Goal: Browse casually

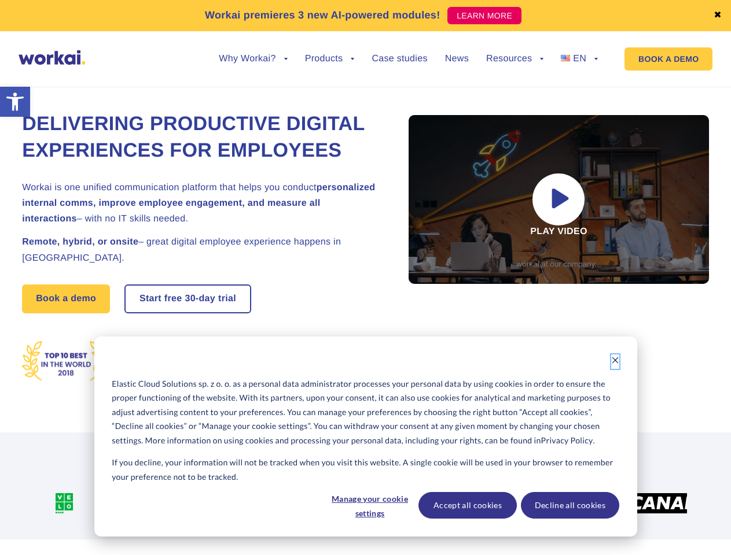
click at [615, 362] on icon "Dismiss cookie banner" at bounding box center [615, 360] width 8 height 8
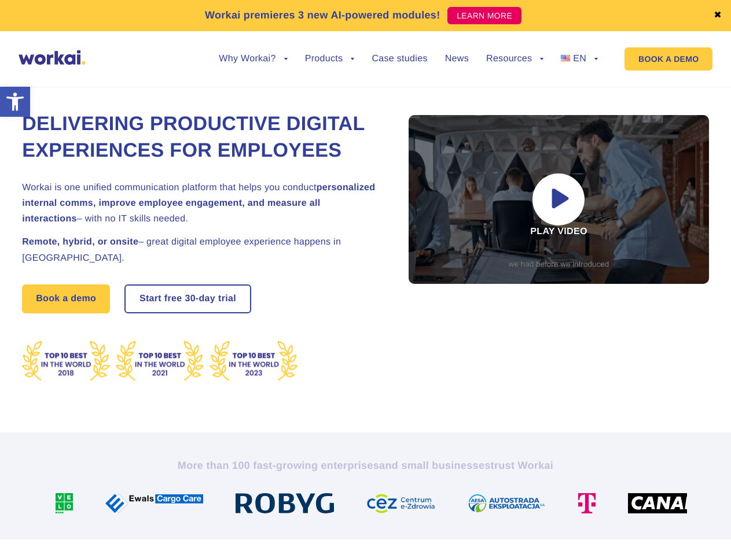
click at [369, 506] on img at bounding box center [405, 504] width 79 height 20
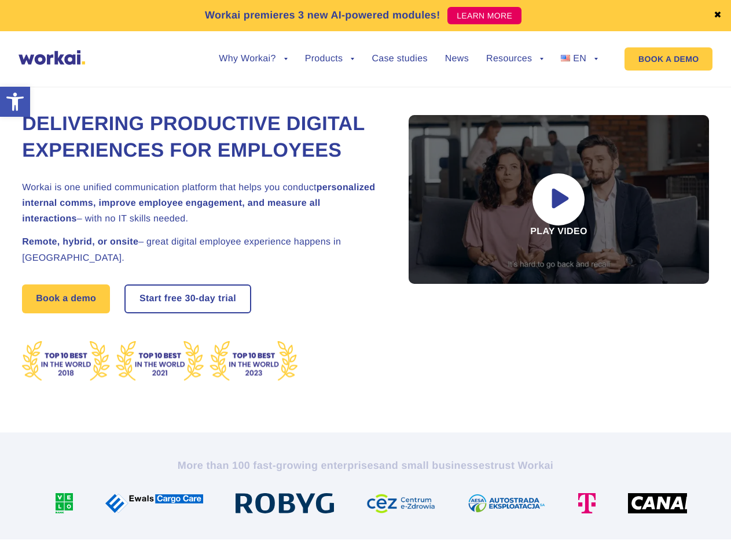
click at [467, 506] on div at bounding box center [511, 504] width 111 height 20
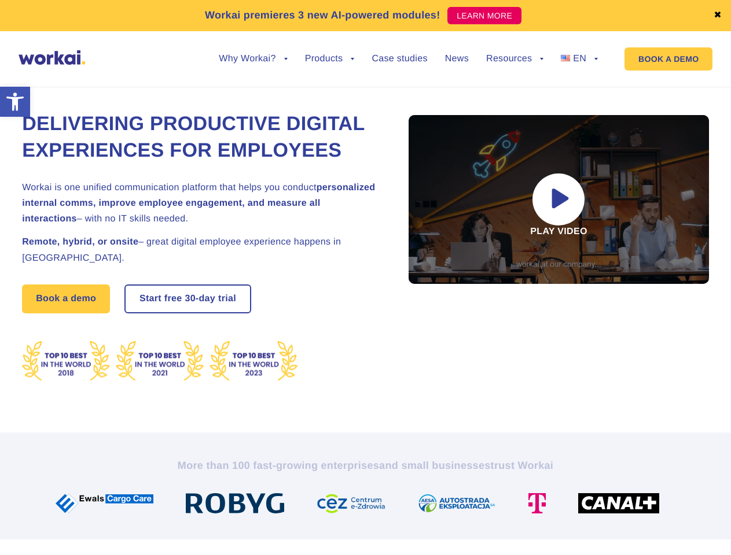
click at [566, 506] on div at bounding box center [541, 504] width 49 height 20
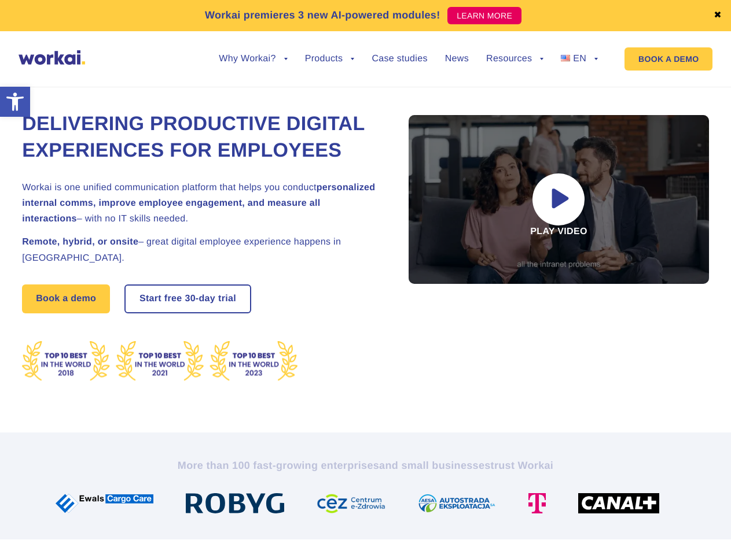
click at [717, 16] on link "✖" at bounding box center [717, 15] width 8 height 9
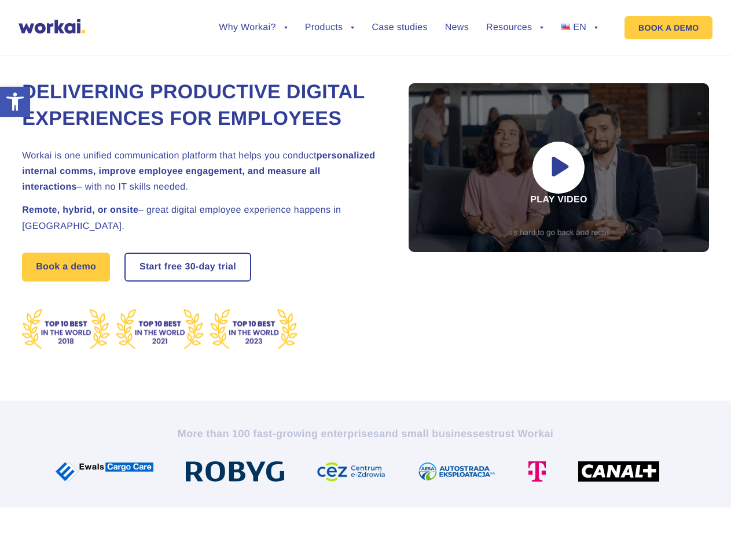
click at [253, 68] on div "Delivering Productive Digital Experiences for Employees Workai is one unified c…" at bounding box center [365, 215] width 687 height 372
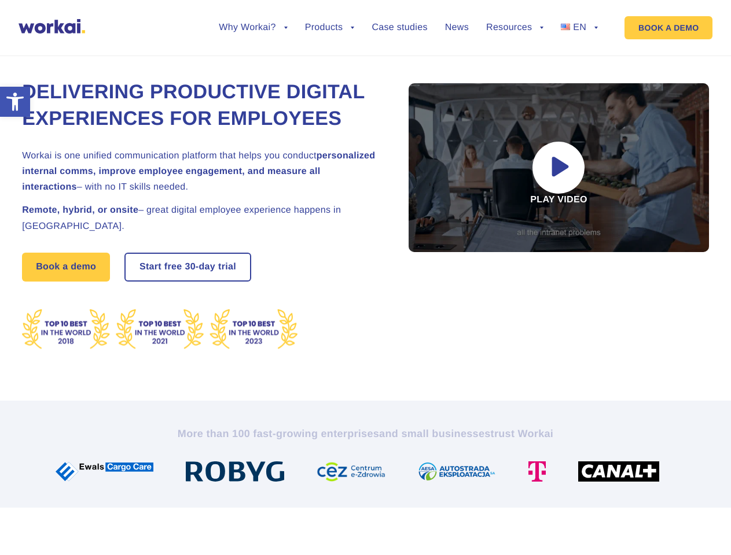
click at [253, 59] on div "Delivering Productive Digital Experiences for Employees Workai is one unified c…" at bounding box center [365, 215] width 687 height 372
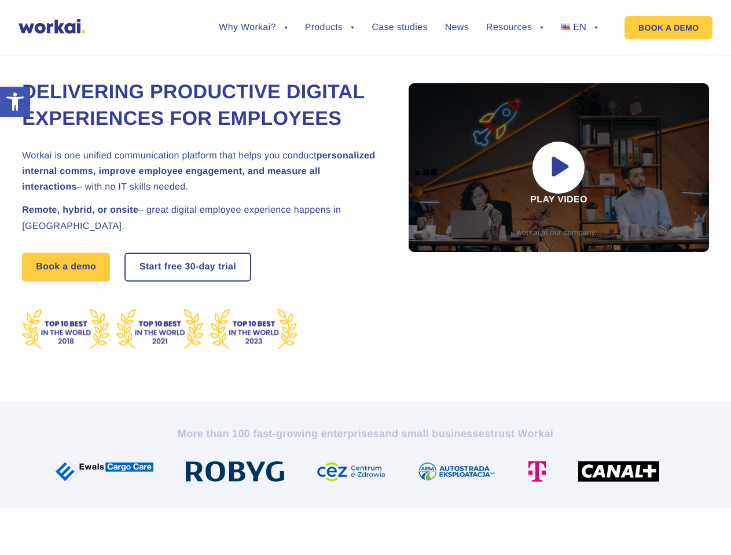
click at [330, 68] on div "Delivering Productive Digital Experiences for Employees Workai is one unified c…" at bounding box center [365, 215] width 687 height 372
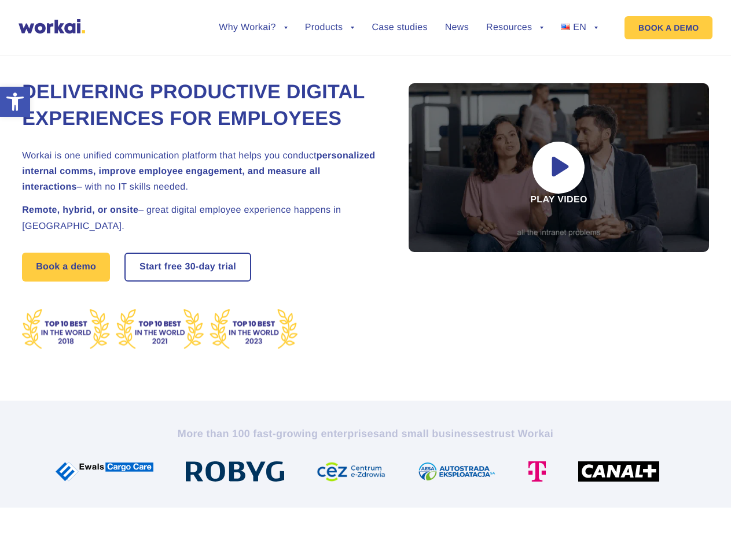
click at [514, 68] on div "Delivering Productive Digital Experiences for Employees Workai is one unified c…" at bounding box center [365, 215] width 687 height 372
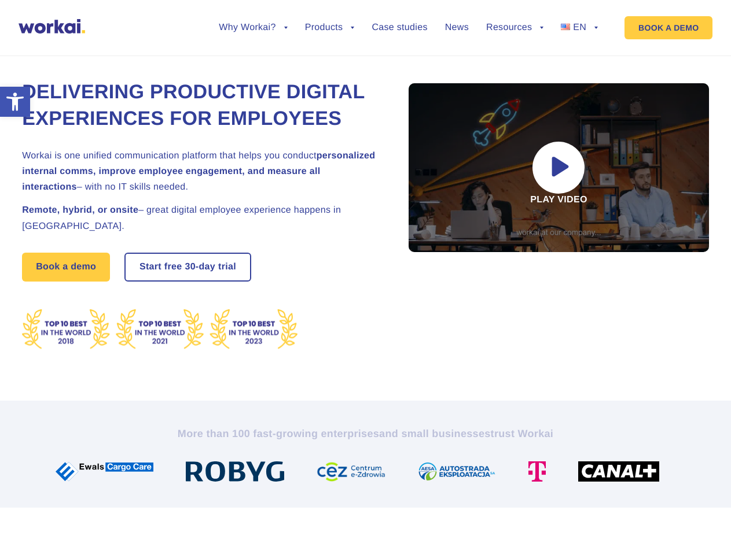
click at [514, 59] on div "Delivering Productive Digital Experiences for Employees Workai is one unified c…" at bounding box center [365, 215] width 687 height 372
